Goal: Task Accomplishment & Management: Complete application form

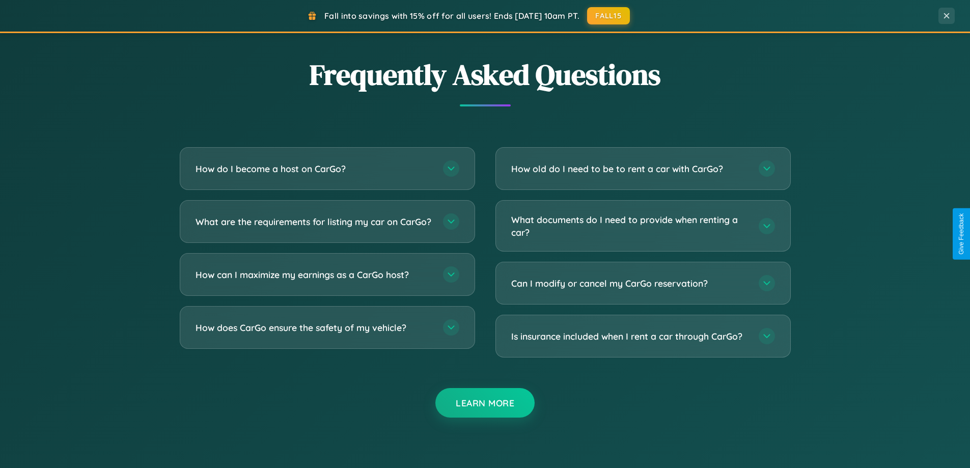
scroll to position [1960, 0]
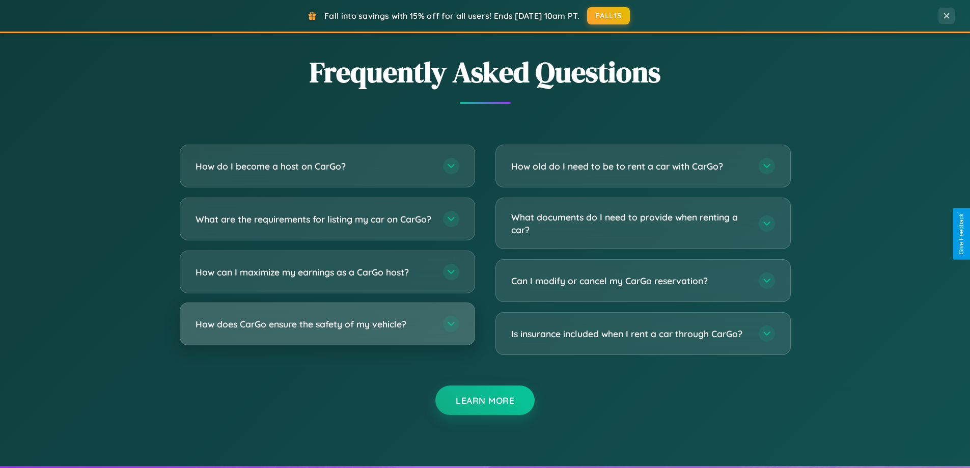
click at [327, 331] on h3 "How does CarGo ensure the safety of my vehicle?" at bounding box center [314, 324] width 237 height 13
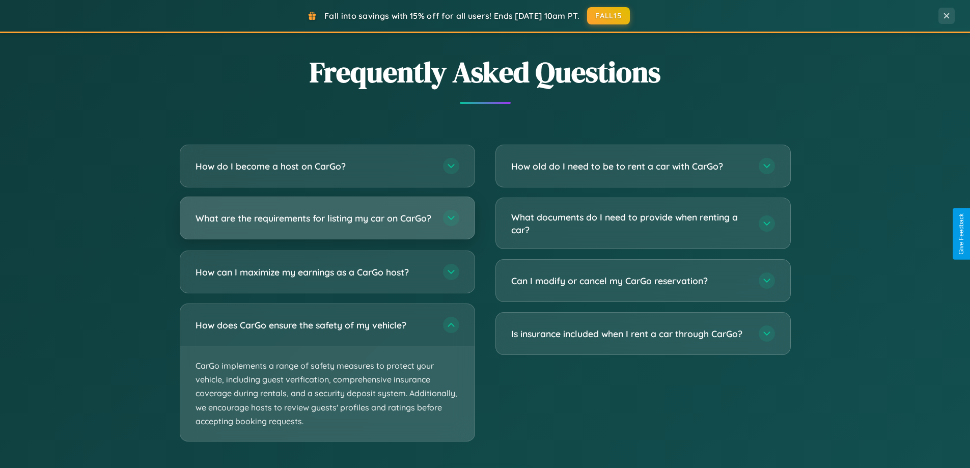
click at [327, 223] on h3 "What are the requirements for listing my car on CarGo?" at bounding box center [314, 218] width 237 height 13
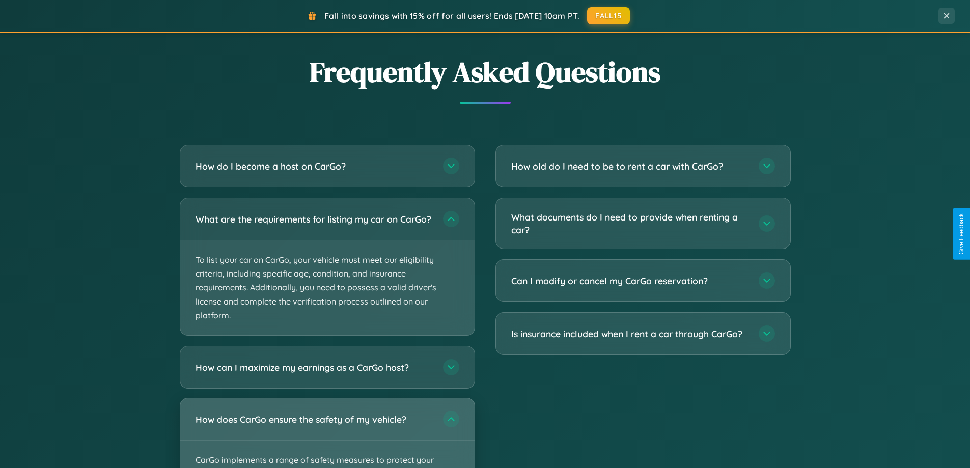
click at [327, 438] on div "How does CarGo ensure the safety of my vehicle?" at bounding box center [327, 419] width 294 height 42
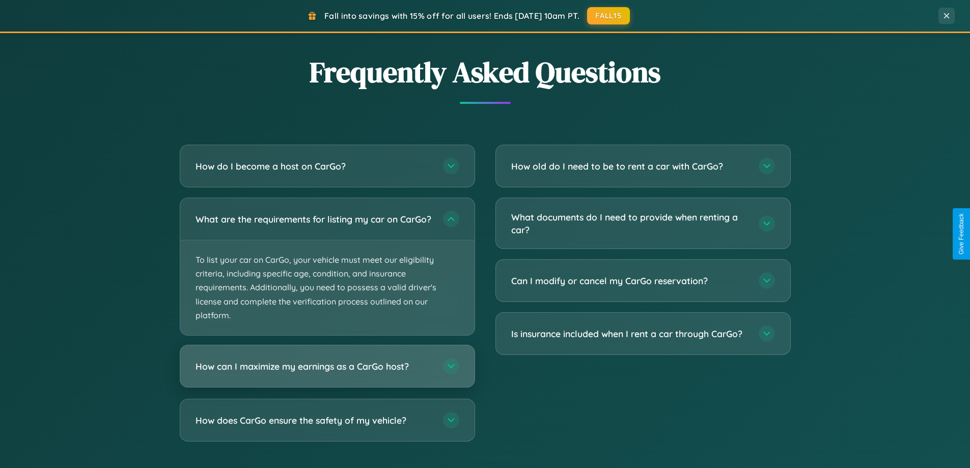
click at [327, 373] on h3 "How can I maximize my earnings as a CarGo host?" at bounding box center [314, 366] width 237 height 13
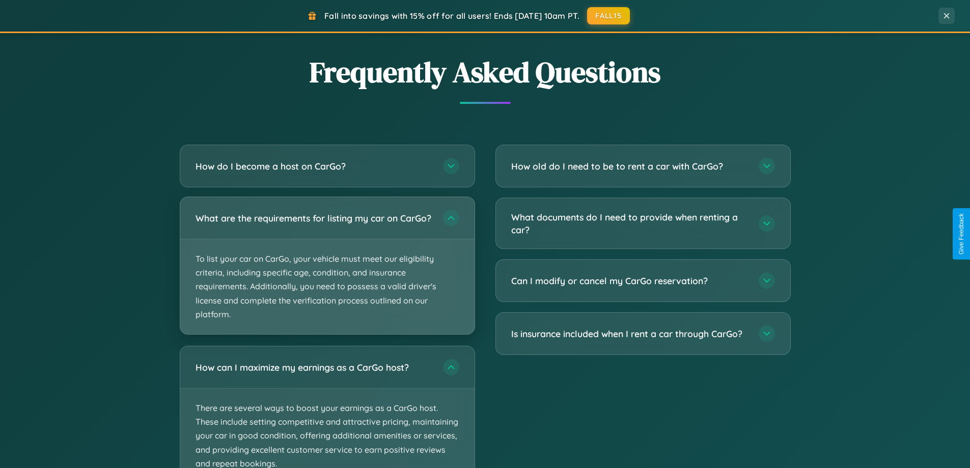
click at [327, 270] on p "To list your car on CarGo, your vehicle must meet our eligibility criteria, inc…" at bounding box center [327, 286] width 294 height 95
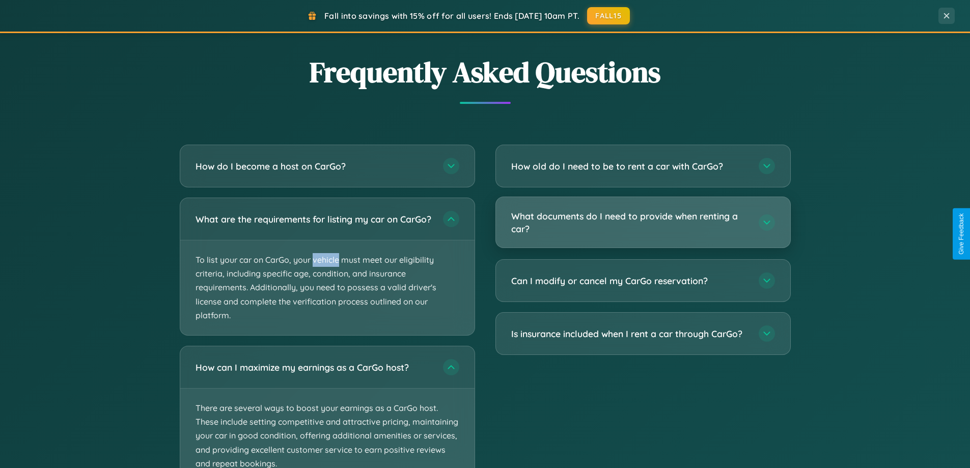
click at [643, 223] on h3 "What documents do I need to provide when renting a car?" at bounding box center [629, 222] width 237 height 25
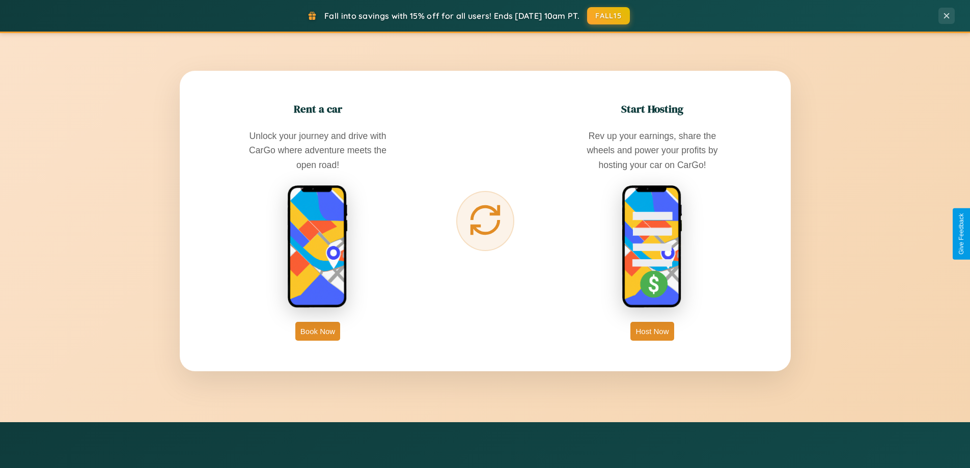
scroll to position [0, 0]
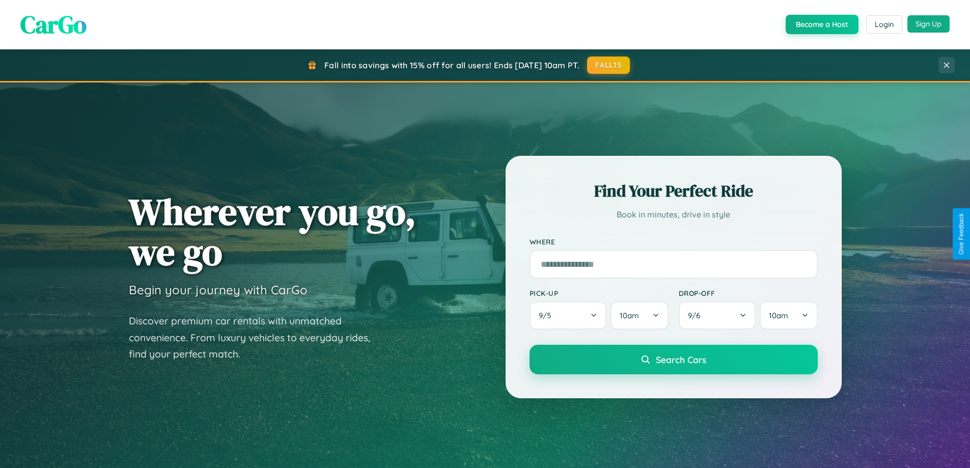
click at [929, 24] on button "Sign Up" at bounding box center [929, 23] width 42 height 17
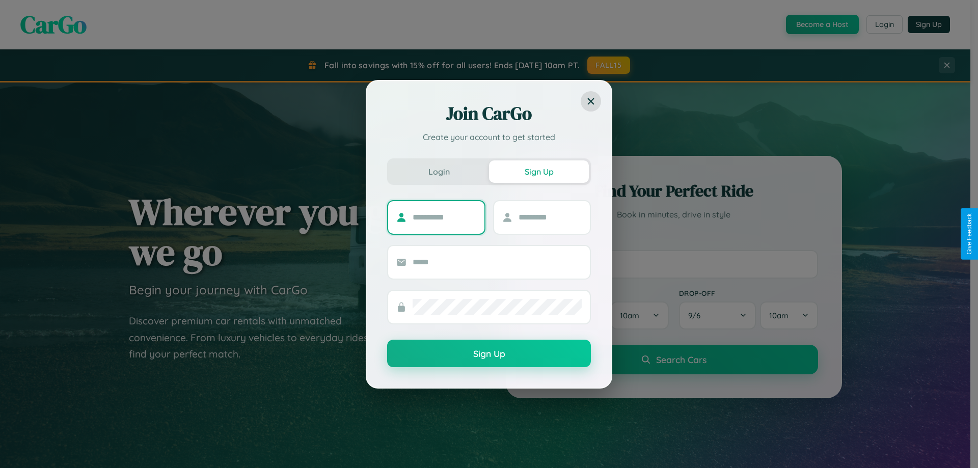
click at [444, 217] on input "text" at bounding box center [445, 217] width 64 height 16
type input "****"
click at [550, 217] on input "text" at bounding box center [551, 217] width 64 height 16
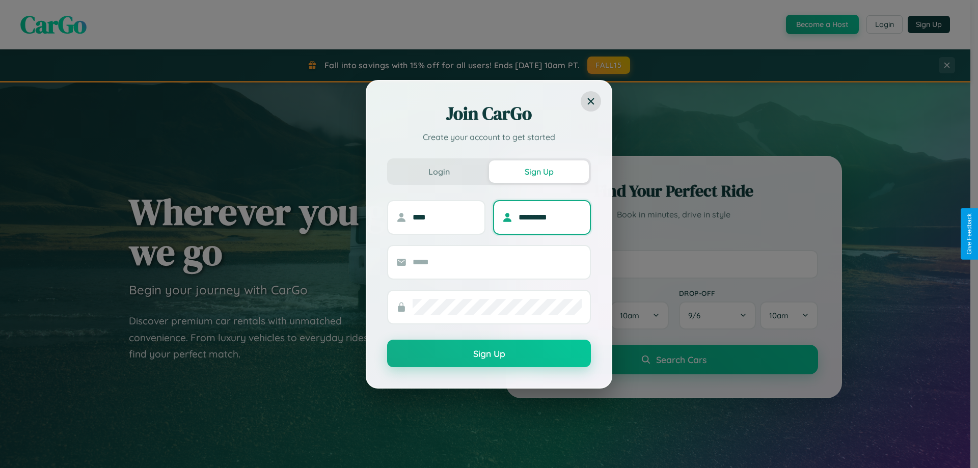
type input "*********"
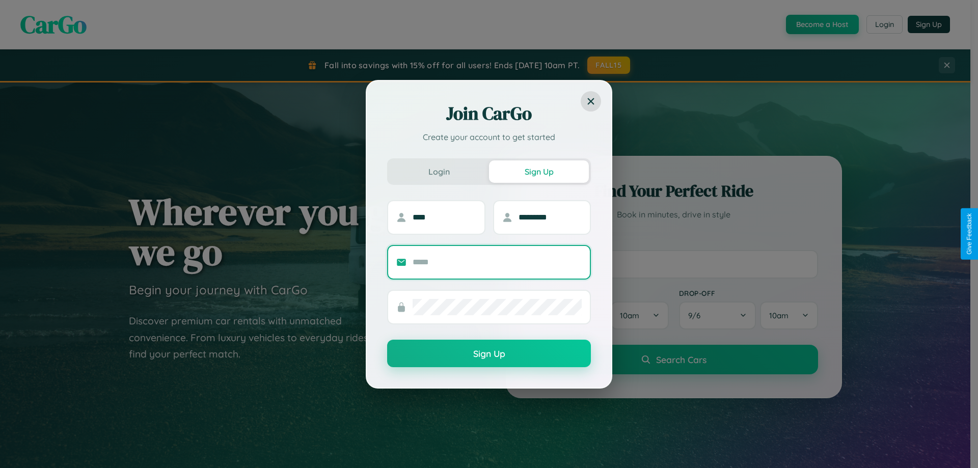
click at [497, 262] on input "text" at bounding box center [497, 262] width 169 height 16
type input "**********"
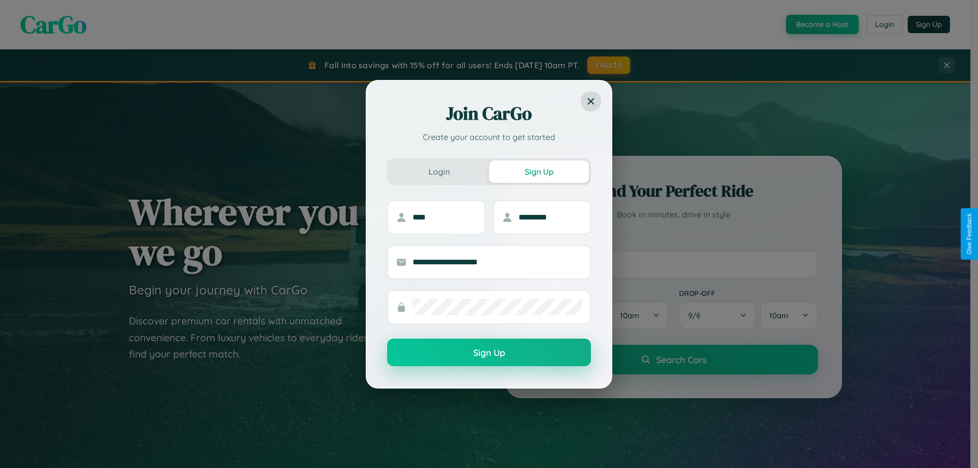
click at [489, 353] on button "Sign Up" at bounding box center [489, 353] width 204 height 28
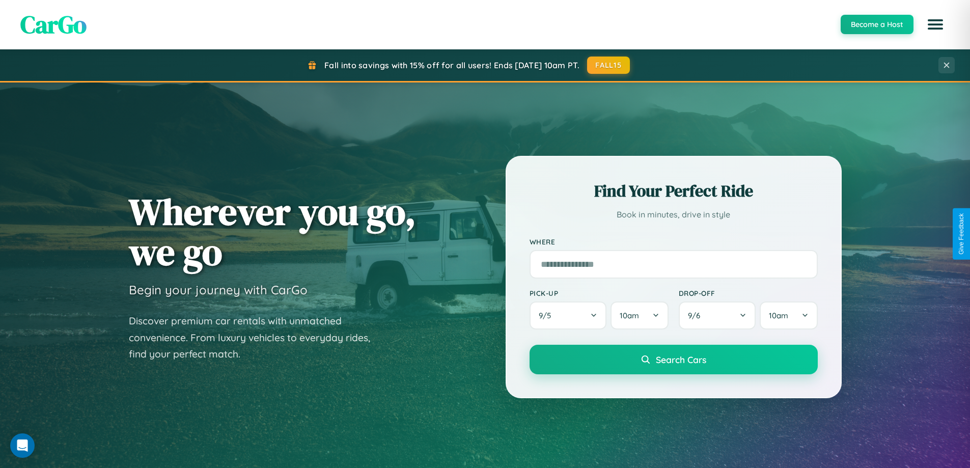
scroll to position [439, 0]
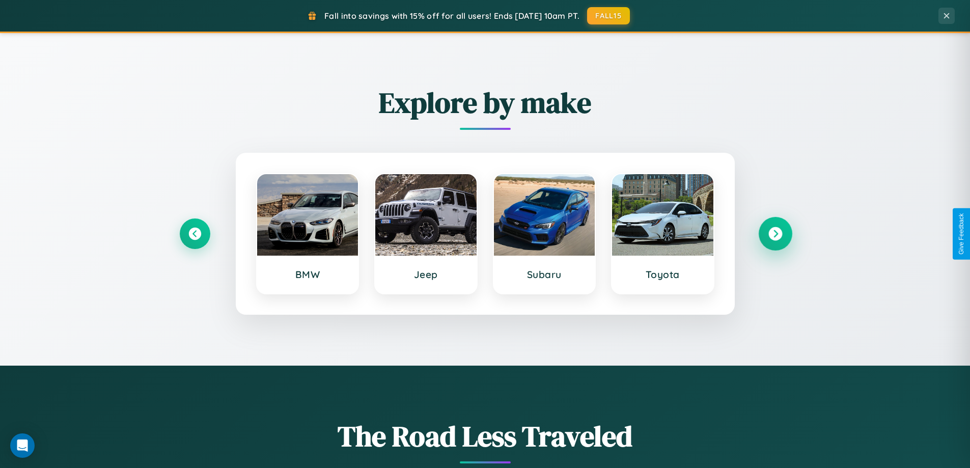
click at [775, 234] on icon at bounding box center [776, 234] width 14 height 14
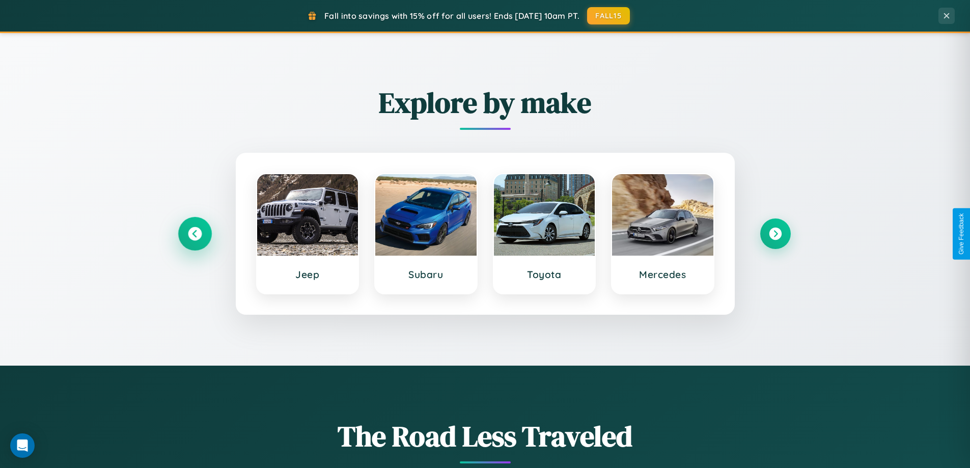
click at [195, 234] on icon at bounding box center [195, 234] width 14 height 14
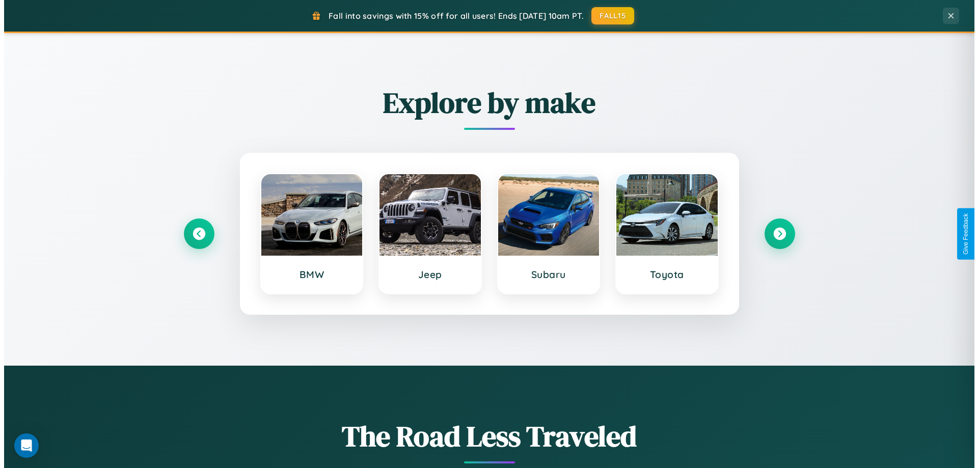
scroll to position [0, 0]
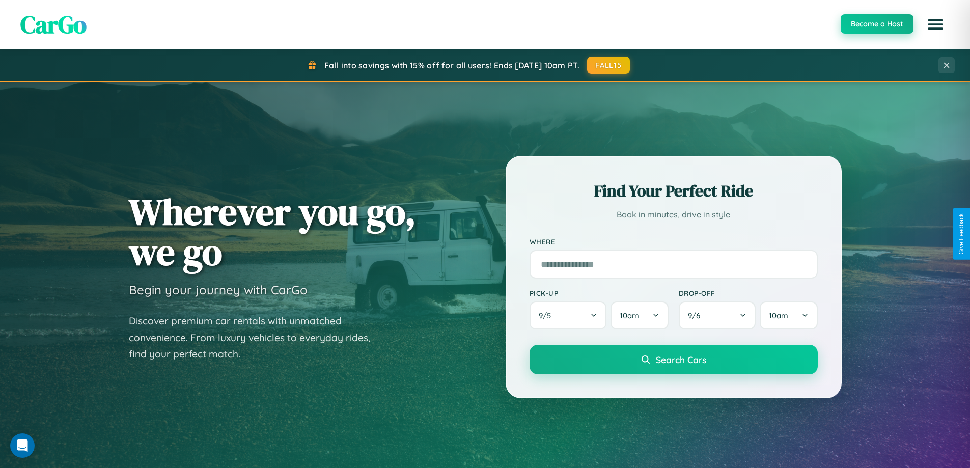
click at [877, 24] on button "Become a Host" at bounding box center [877, 23] width 73 height 19
